Goal: Task Accomplishment & Management: Manage account settings

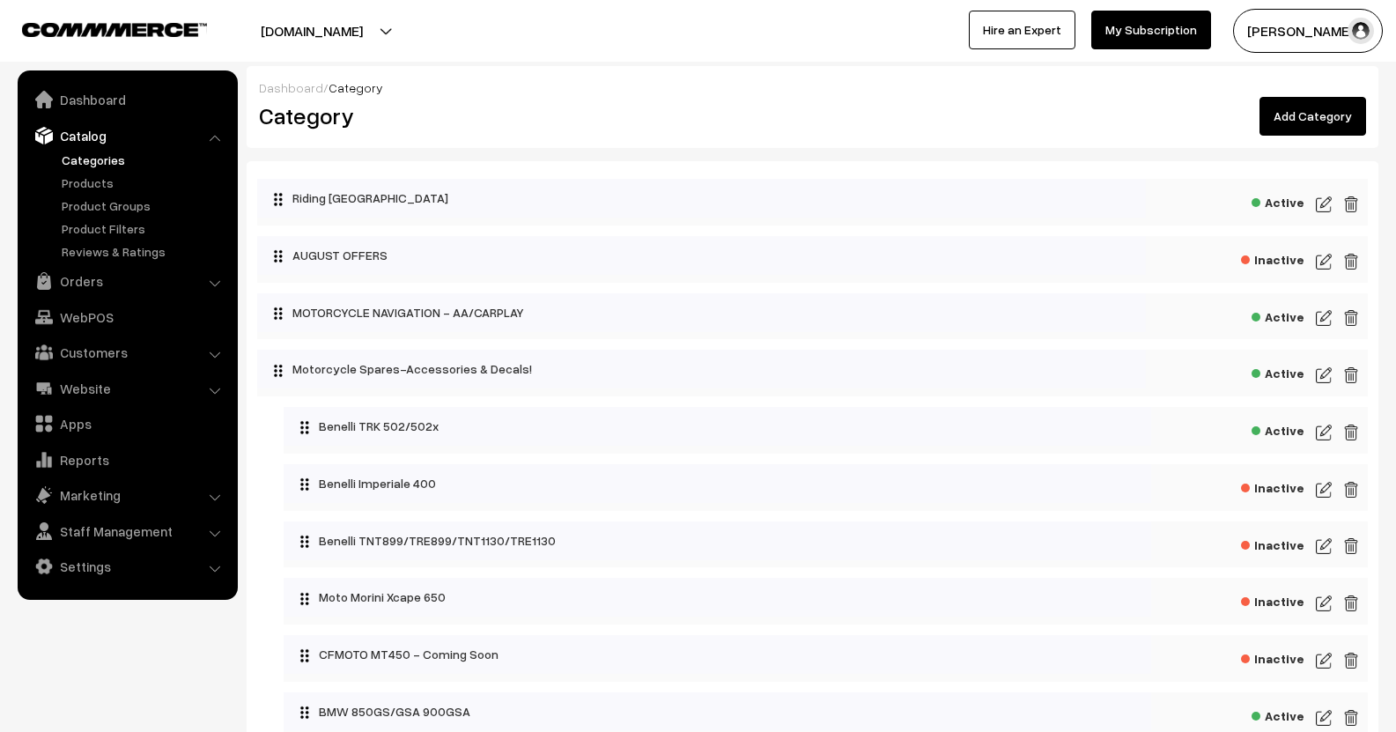
click at [1319, 208] on img at bounding box center [1324, 204] width 16 height 21
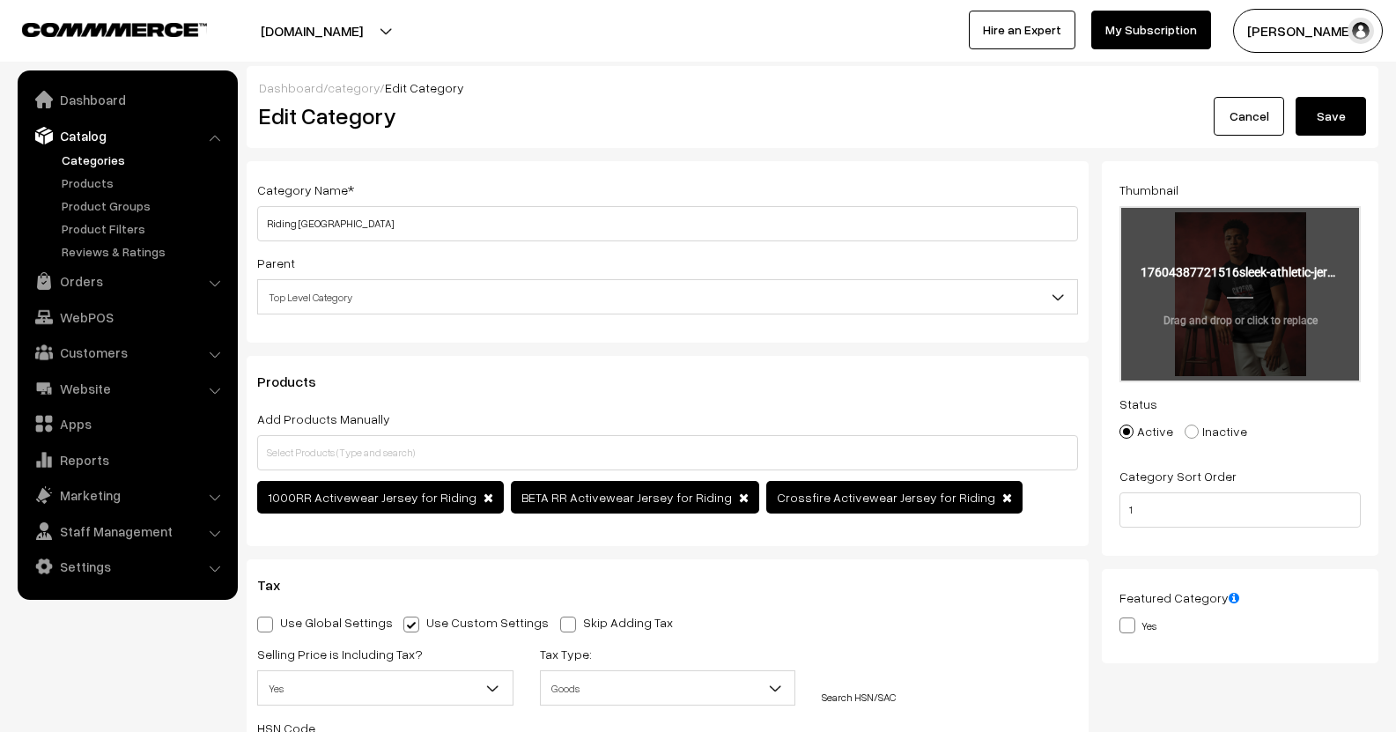
click at [1172, 322] on input "file" at bounding box center [1240, 294] width 238 height 173
type input "C:\fakepath\professional-fitness-jersey-mockup-sport-clothing-template-for-mark…"
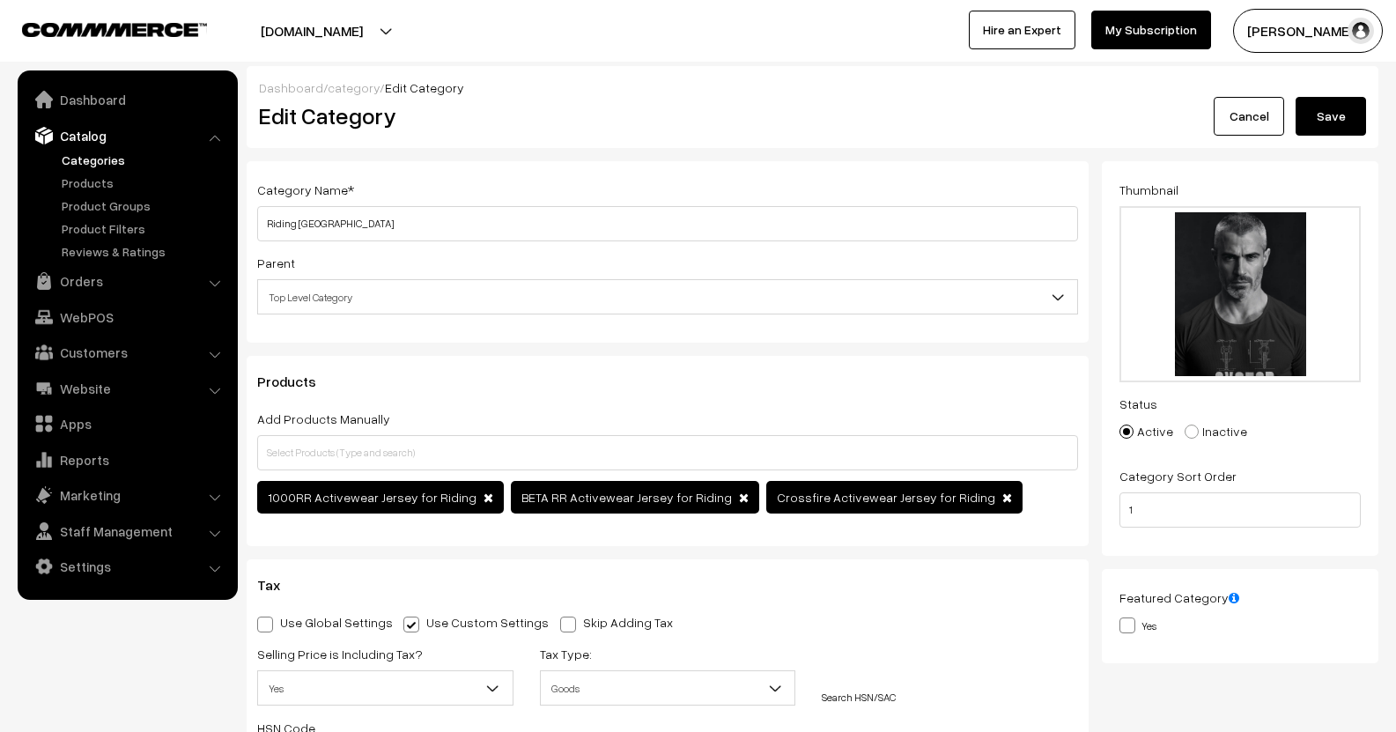
click at [1351, 127] on button "Save" at bounding box center [1331, 116] width 70 height 39
